Goal: Entertainment & Leisure: Consume media (video, audio)

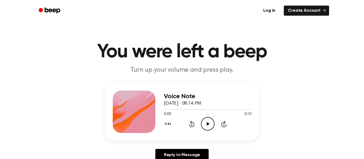
click at [205, 117] on div "0:00 0:10" at bounding box center [207, 115] width 87 height 6
click at [211, 128] on icon "Play Audio" at bounding box center [208, 124] width 14 height 14
click at [166, 128] on button "0.8x" at bounding box center [168, 124] width 9 height 9
click at [164, 93] on h3 "Voice Note" at bounding box center [207, 96] width 87 height 7
click at [209, 123] on icon "Play Audio" at bounding box center [208, 124] width 14 height 14
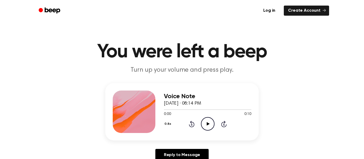
click at [169, 120] on button "0.8x" at bounding box center [168, 124] width 9 height 9
click at [204, 126] on icon "Play Audio" at bounding box center [208, 124] width 14 height 14
click at [208, 126] on icon "Play Audio" at bounding box center [208, 124] width 14 height 14
click at [203, 129] on icon "Play Audio" at bounding box center [208, 124] width 14 height 14
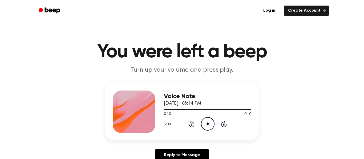
click at [209, 125] on icon "Play Audio" at bounding box center [208, 124] width 14 height 14
click at [209, 125] on icon "Pause Audio" at bounding box center [208, 124] width 14 height 14
click at [209, 125] on icon "Play Audio" at bounding box center [208, 124] width 14 height 14
click at [225, 126] on icon "Skip 5 seconds" at bounding box center [224, 124] width 6 height 7
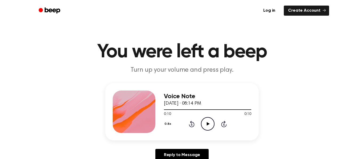
click at [225, 126] on icon "Skip 5 seconds" at bounding box center [224, 124] width 6 height 7
click at [191, 128] on div "0.8x Rewind 5 seconds Play Audio Skip 5 seconds" at bounding box center [207, 124] width 87 height 14
click at [190, 124] on icon "Rewind 5 seconds" at bounding box center [191, 124] width 6 height 7
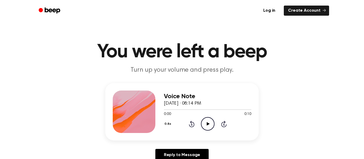
click at [207, 121] on icon "Play Audio" at bounding box center [208, 124] width 14 height 14
click at [207, 121] on icon "Pause Audio" at bounding box center [208, 124] width 14 height 14
click at [207, 121] on icon "Play Audio" at bounding box center [208, 124] width 14 height 14
click at [207, 121] on icon "Pause Audio" at bounding box center [208, 124] width 14 height 14
click at [207, 121] on icon "Play Audio" at bounding box center [208, 124] width 14 height 14
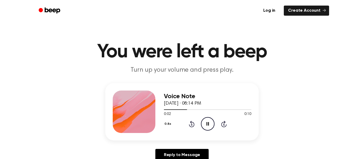
click at [207, 121] on icon "Pause Audio" at bounding box center [208, 124] width 14 height 14
click at [207, 121] on icon "Play Audio" at bounding box center [208, 124] width 14 height 14
click at [207, 121] on icon "Pause Audio" at bounding box center [208, 124] width 14 height 14
click at [207, 121] on icon "Play Audio" at bounding box center [208, 124] width 14 height 14
click at [207, 121] on icon "Pause Audio" at bounding box center [208, 124] width 14 height 14
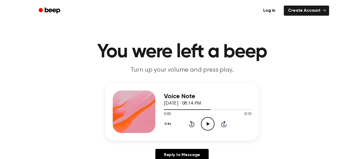
click at [207, 121] on icon "Play Audio" at bounding box center [208, 124] width 14 height 14
click at [209, 123] on icon "Pause Audio" at bounding box center [208, 124] width 14 height 14
